Goal: Information Seeking & Learning: Learn about a topic

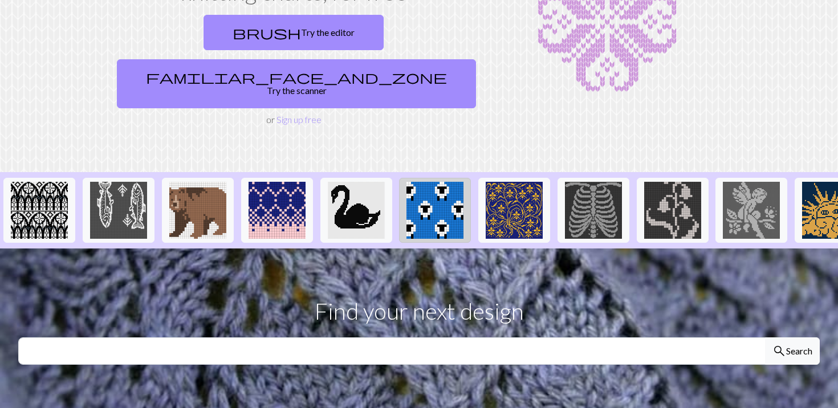
scroll to position [122, 0]
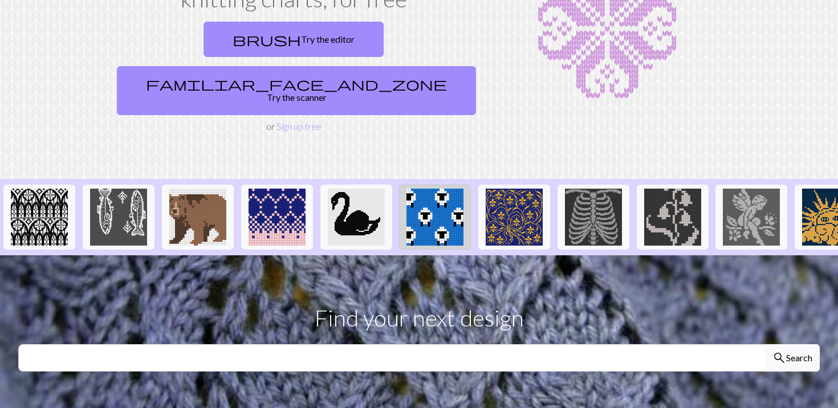
click at [440, 213] on button at bounding box center [435, 217] width 72 height 65
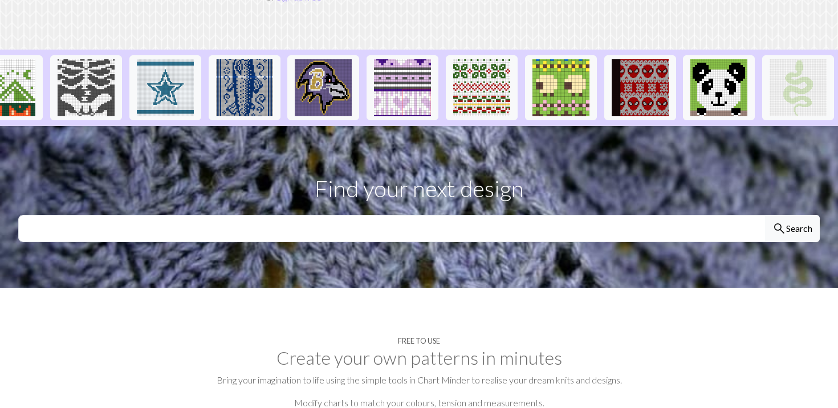
scroll to position [261, 0]
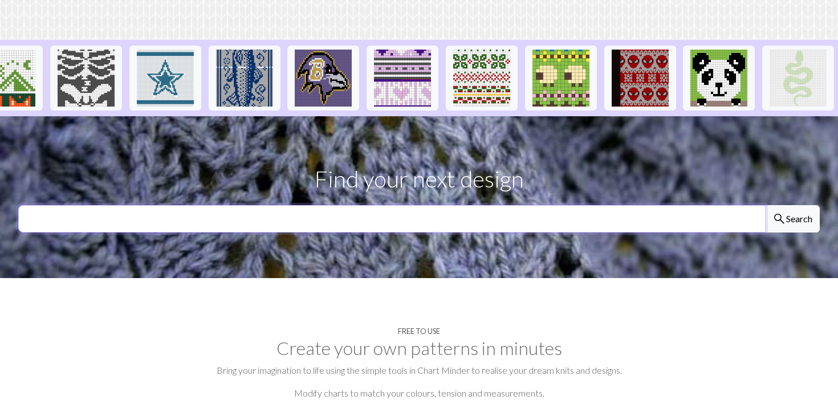
click at [517, 205] on input "text" at bounding box center [391, 218] width 747 height 27
type input "whale"
click at [765, 205] on button "search Search" at bounding box center [792, 218] width 55 height 27
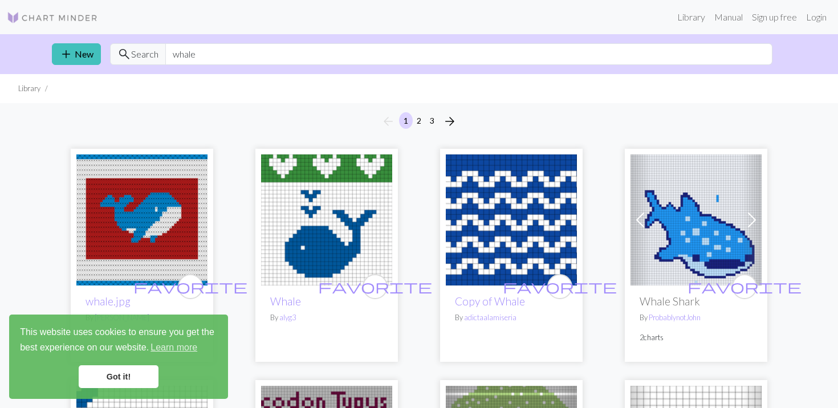
click at [129, 379] on link "Got it!" at bounding box center [119, 376] width 80 height 23
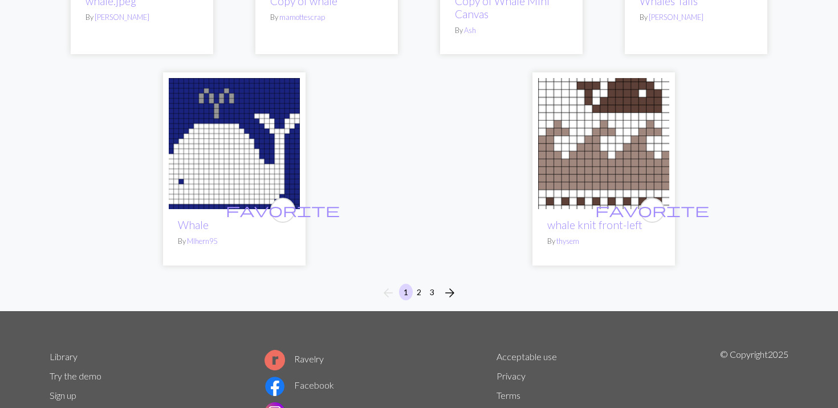
scroll to position [2874, 0]
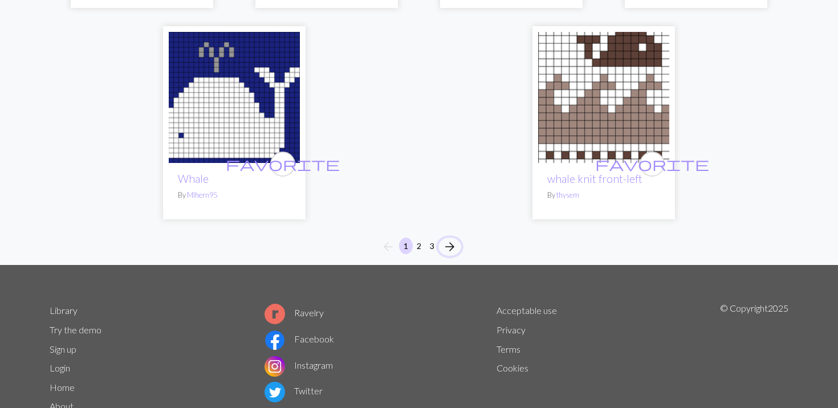
click at [451, 249] on span "arrow_forward" at bounding box center [450, 247] width 14 height 16
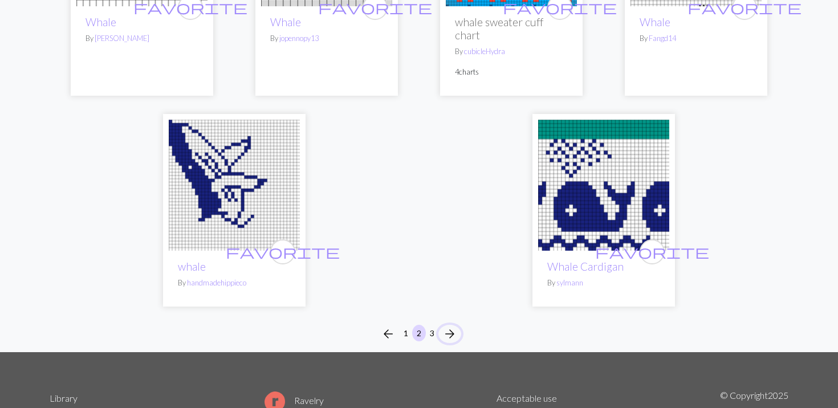
scroll to position [2841, 0]
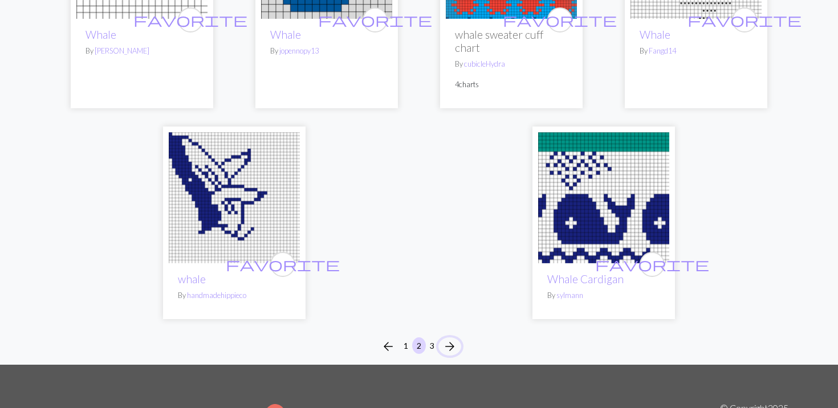
click at [454, 341] on span "arrow_forward" at bounding box center [450, 347] width 14 height 16
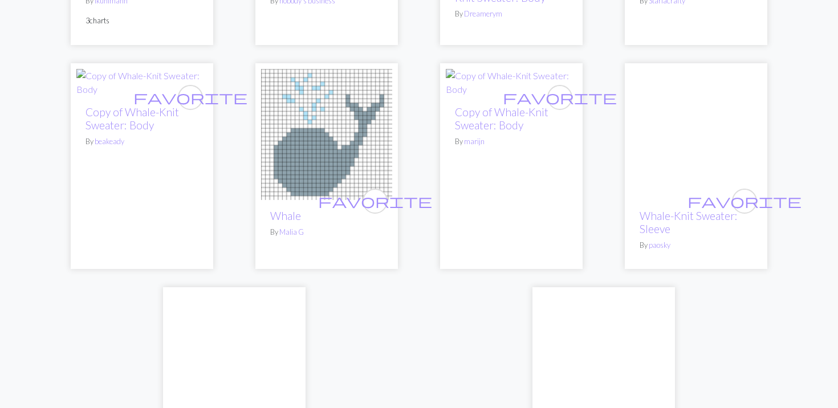
scroll to position [1144, 0]
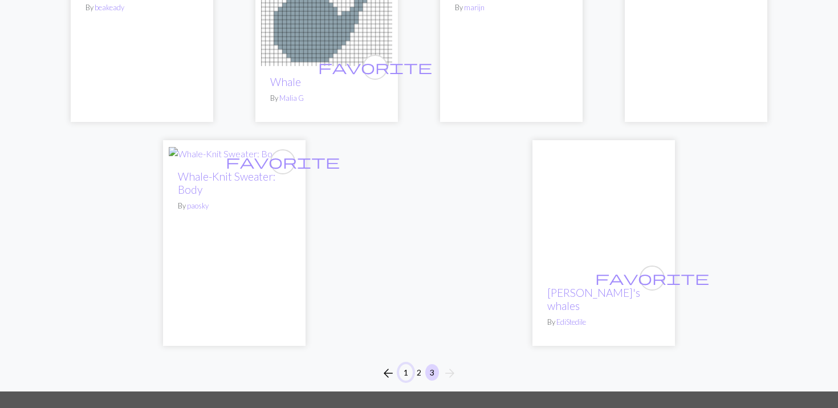
click at [406, 364] on button "1" at bounding box center [406, 372] width 14 height 17
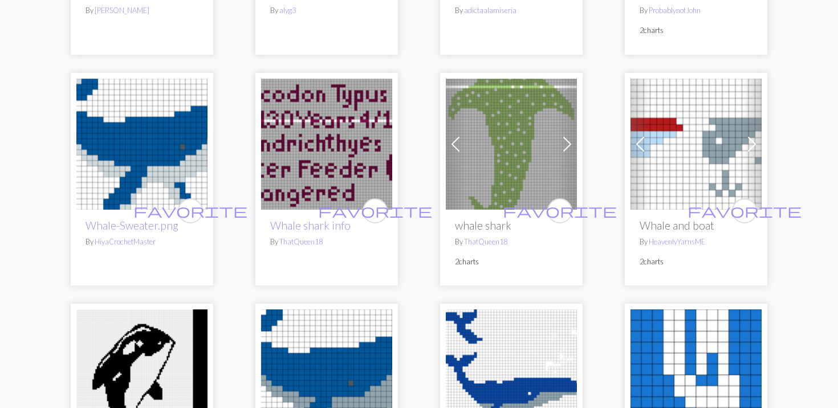
scroll to position [292, 0]
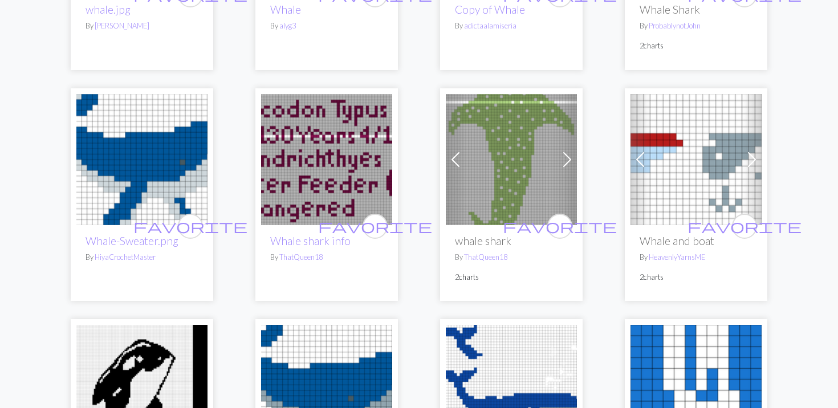
click at [139, 157] on img at bounding box center [141, 159] width 131 height 131
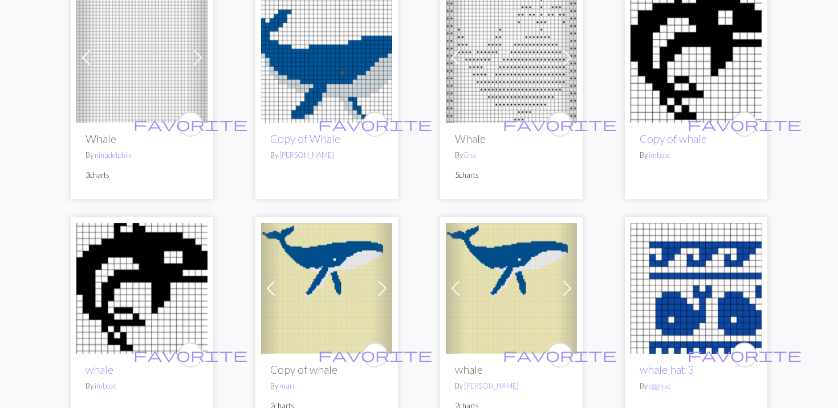
scroll to position [1053, 0]
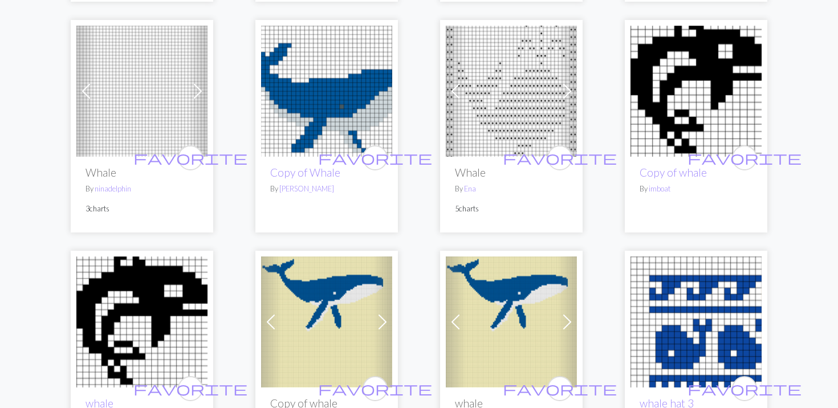
click at [312, 121] on img at bounding box center [326, 91] width 131 height 131
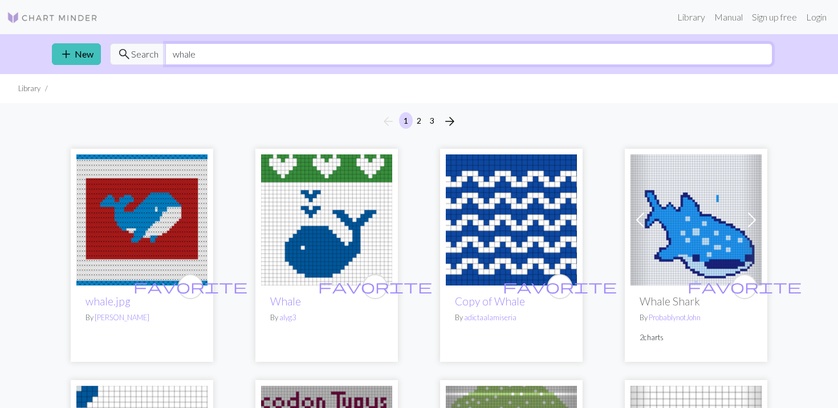
click at [339, 50] on input "whale" at bounding box center [468, 54] width 607 height 22
type input "orca"
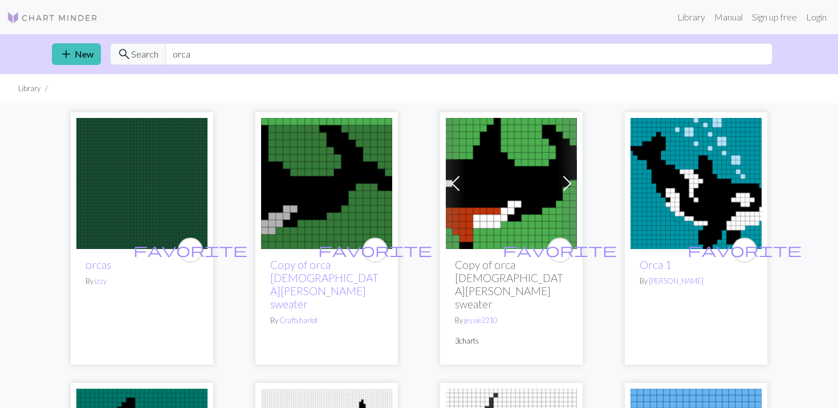
click at [64, 13] on img at bounding box center [52, 18] width 91 height 14
